Goal: Information Seeking & Learning: Learn about a topic

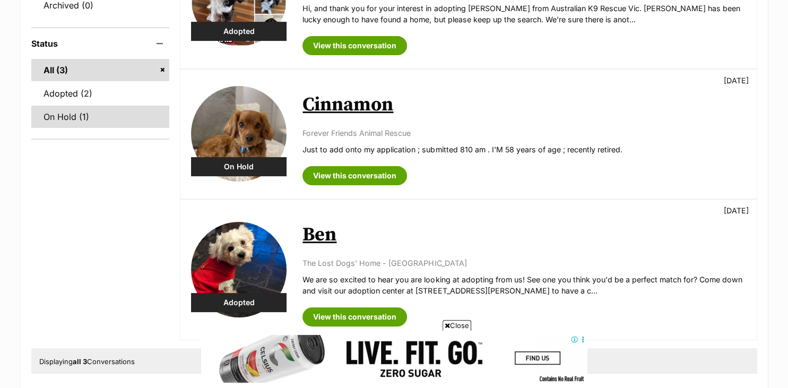
click at [105, 113] on link "On Hold (1)" at bounding box center [100, 117] width 138 height 22
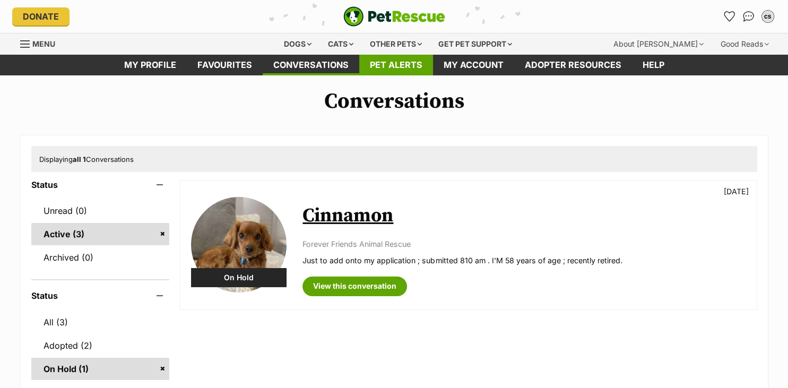
click at [376, 70] on link "Pet alerts" at bounding box center [396, 65] width 74 height 21
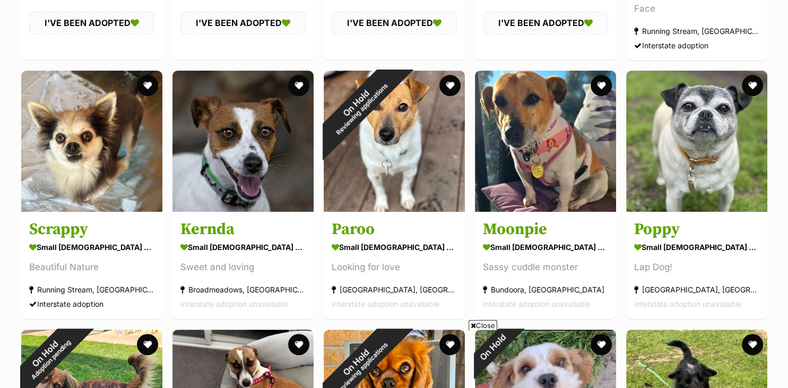
scroll to position [411, 0]
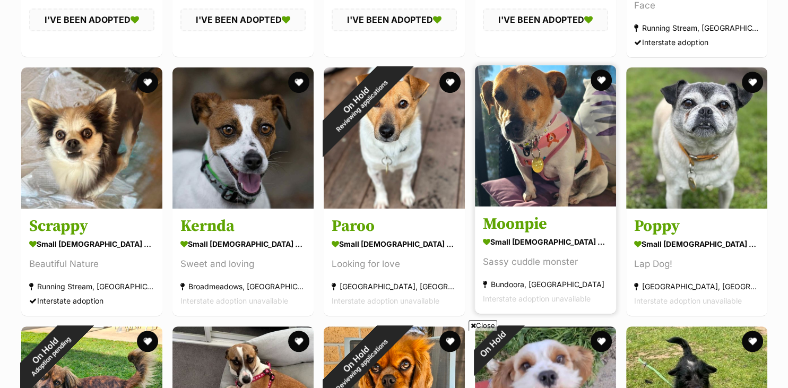
click at [525, 230] on h3 "Moonpie" at bounding box center [545, 224] width 125 height 20
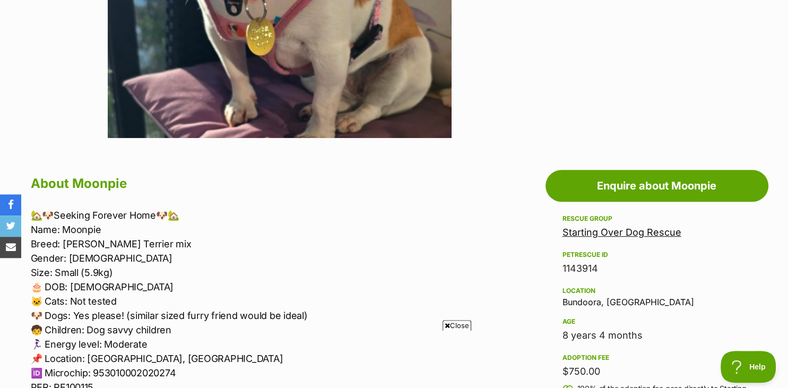
scroll to position [429, 0]
